Goal: Obtain resource: Download file/media

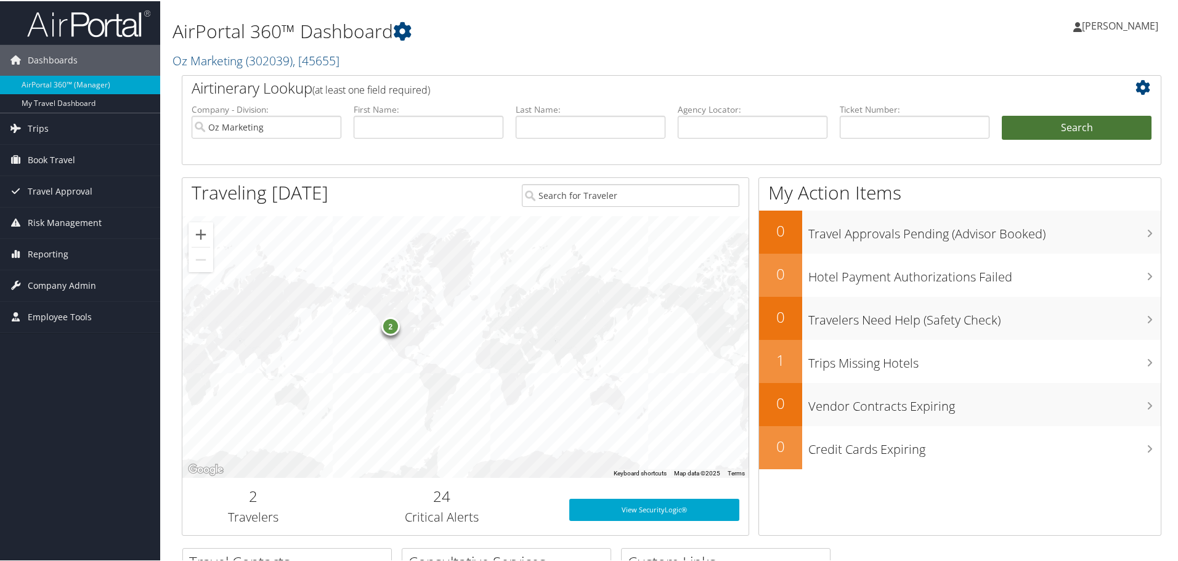
click at [1057, 121] on button "Search" at bounding box center [1077, 127] width 150 height 25
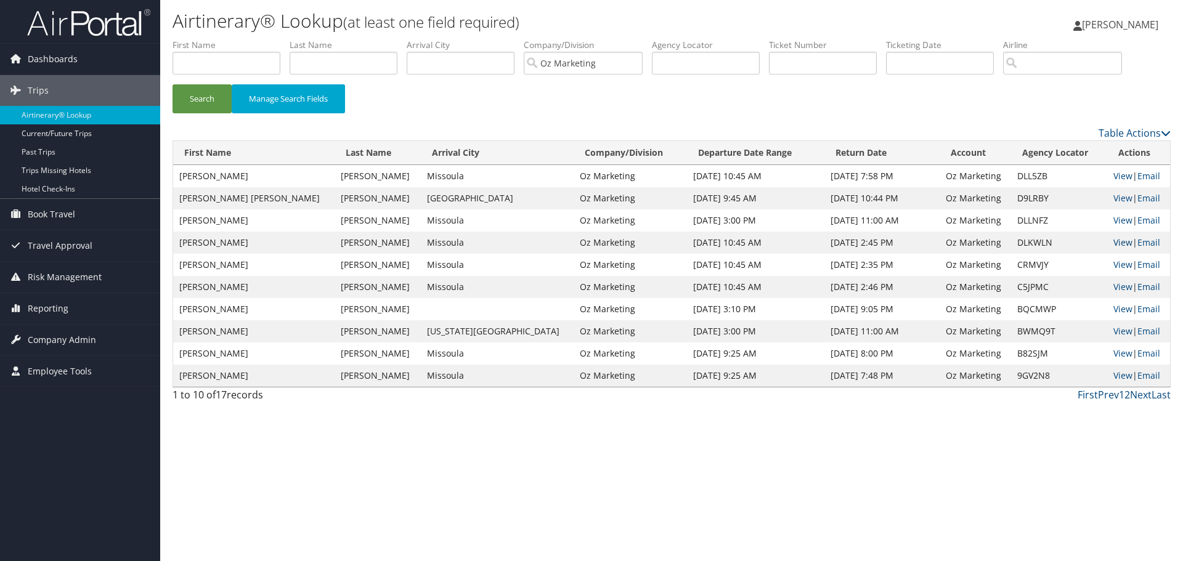
click at [1113, 241] on link "View" at bounding box center [1122, 243] width 19 height 12
click at [1113, 219] on link "View" at bounding box center [1122, 220] width 19 height 12
click at [1113, 198] on link "View" at bounding box center [1122, 198] width 19 height 12
click at [1113, 176] on link "View" at bounding box center [1122, 176] width 19 height 12
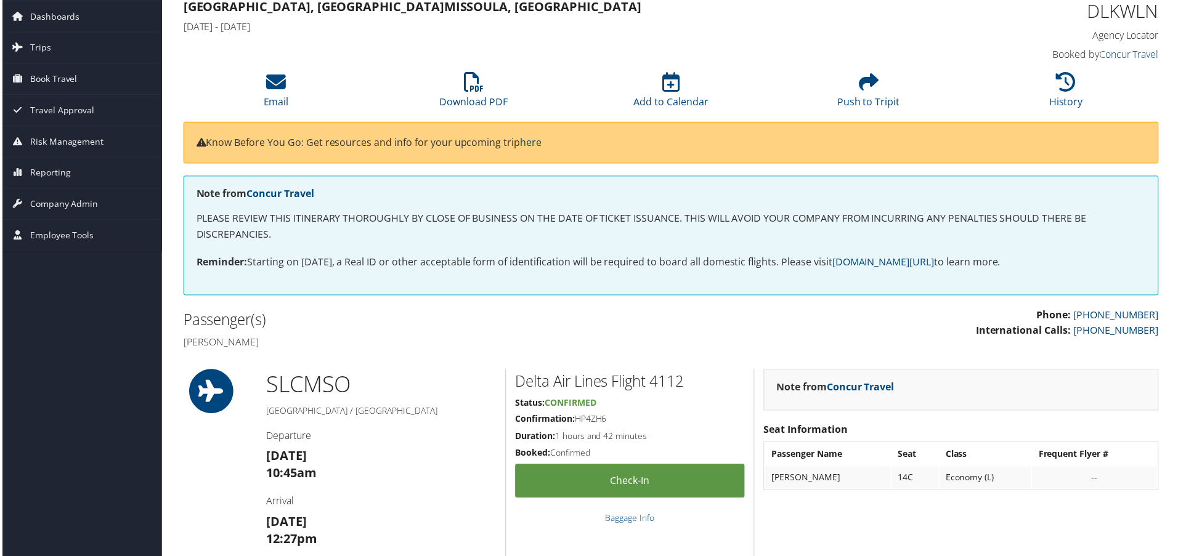
scroll to position [28, 0]
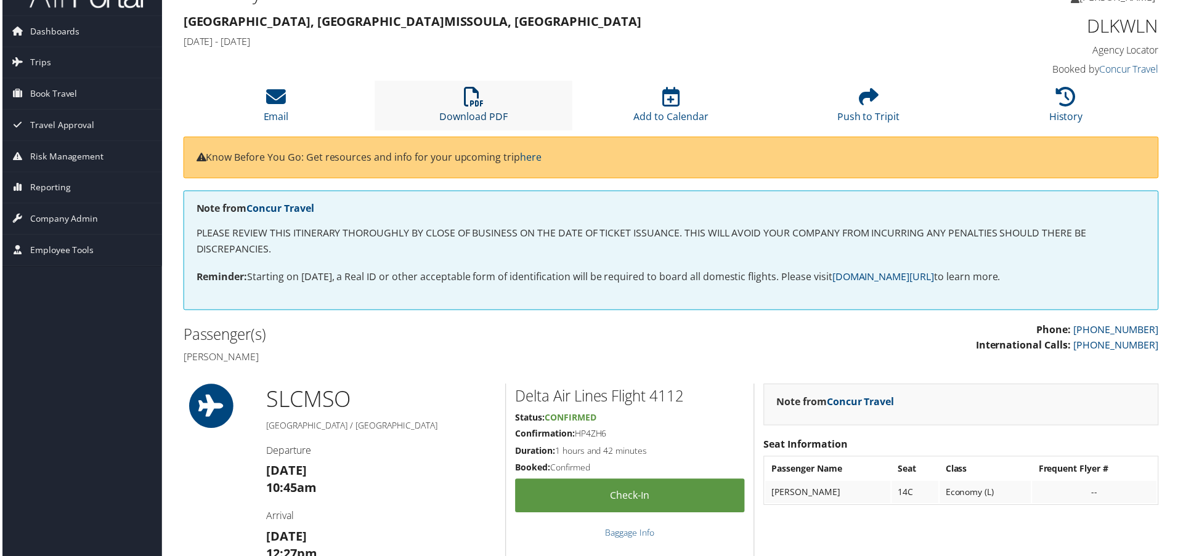
click at [478, 105] on icon at bounding box center [473, 97] width 20 height 20
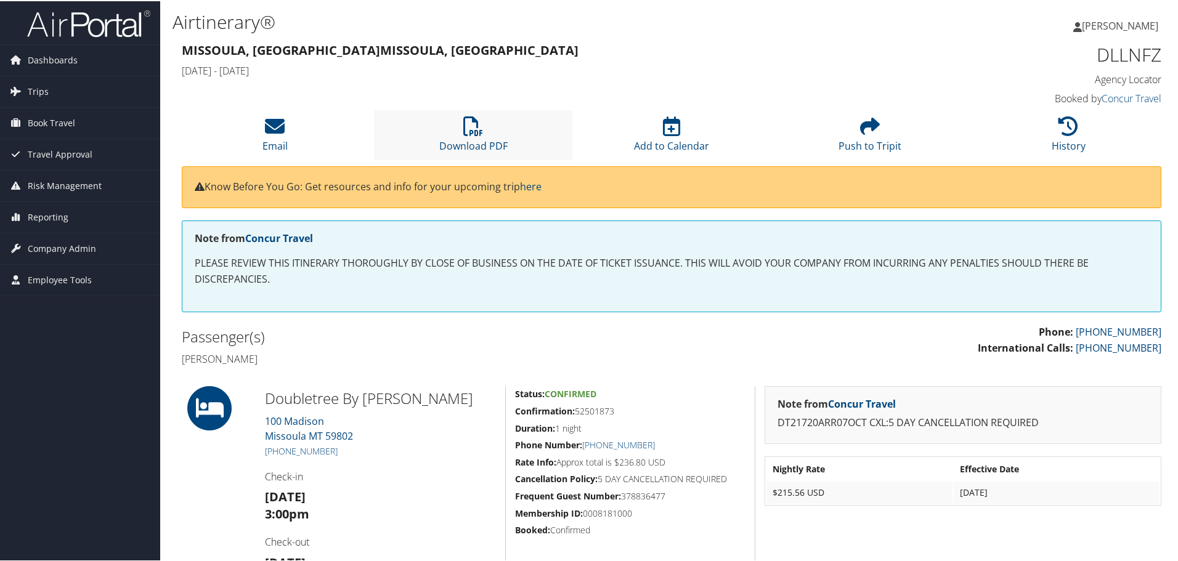
click at [482, 135] on li "Download PDF" at bounding box center [473, 134] width 198 height 50
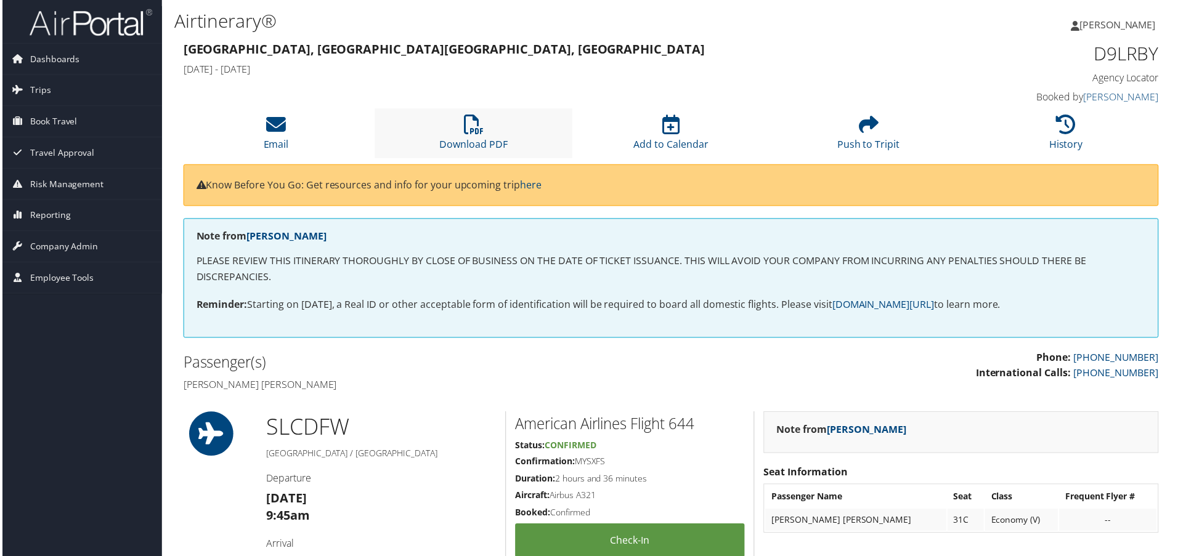
click at [485, 131] on li "Download PDF" at bounding box center [473, 134] width 198 height 50
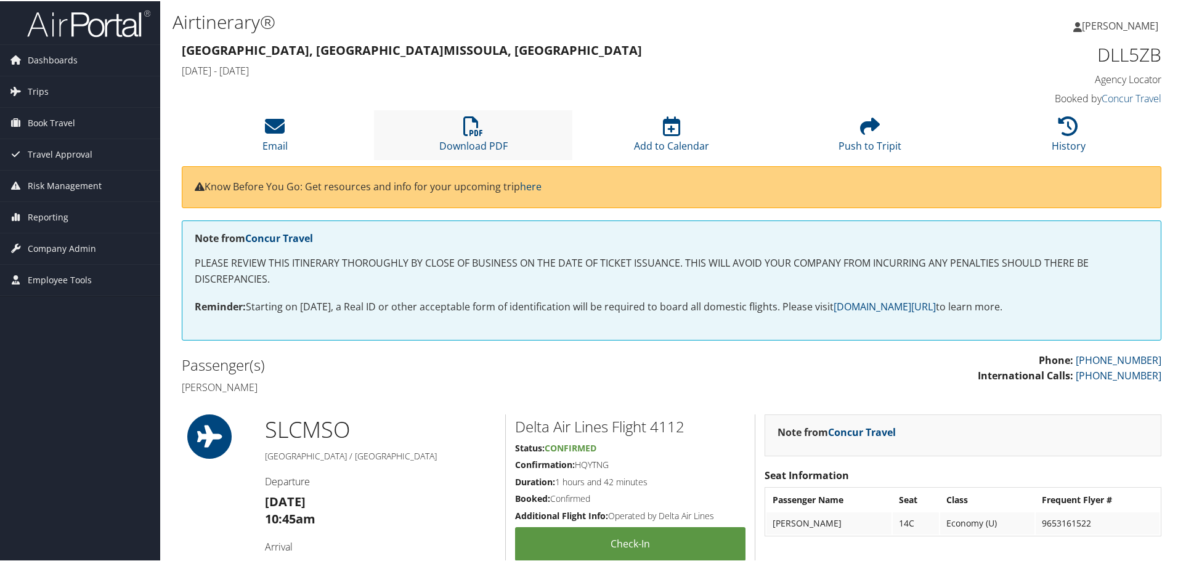
click at [491, 129] on li "Download PDF" at bounding box center [473, 134] width 198 height 50
